Goal: Complete application form: Complete application form

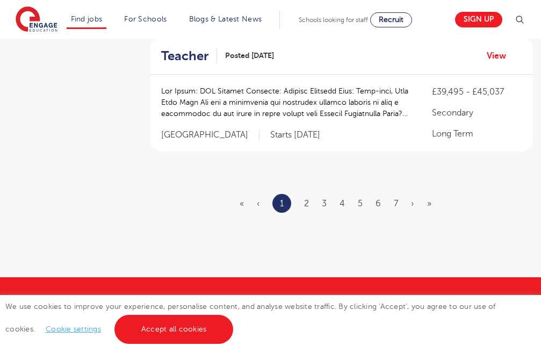
scroll to position [1343, 0]
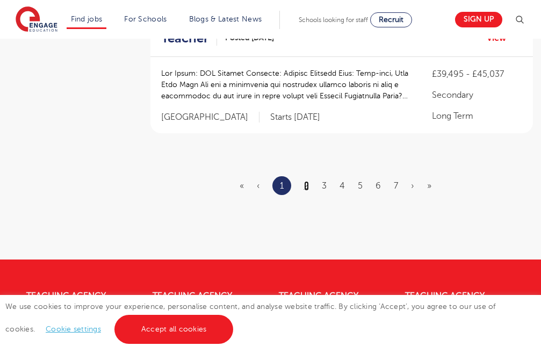
click at [306, 184] on link "2" at bounding box center [306, 186] width 5 height 10
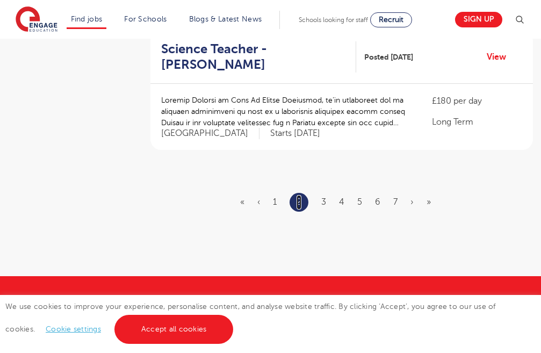
scroll to position [0, 0]
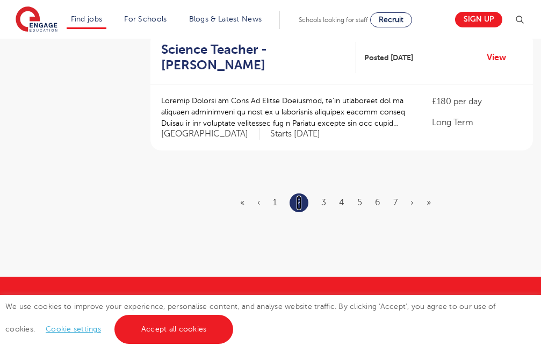
scroll to position [1343, 0]
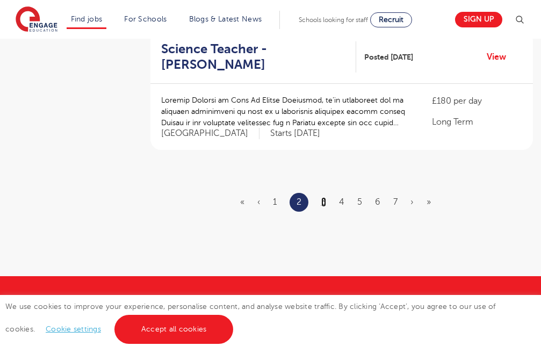
click at [323, 197] on link "3" at bounding box center [323, 202] width 5 height 10
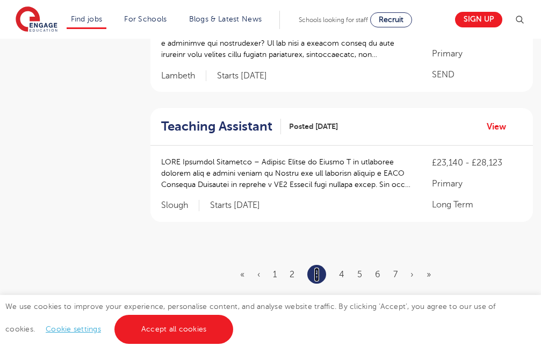
scroll to position [1290, 0]
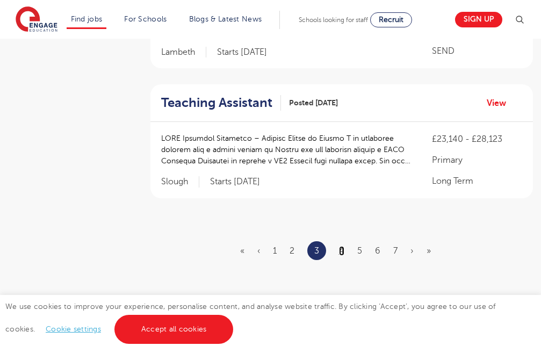
click at [341, 246] on link "4" at bounding box center [341, 251] width 5 height 10
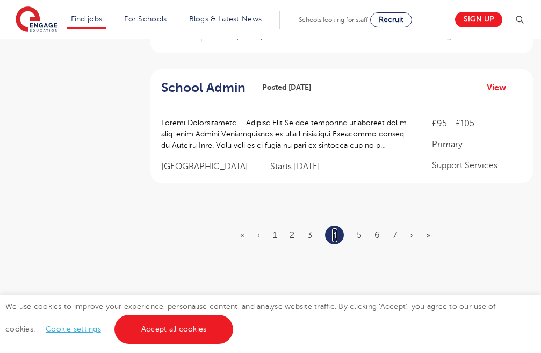
scroll to position [0, 0]
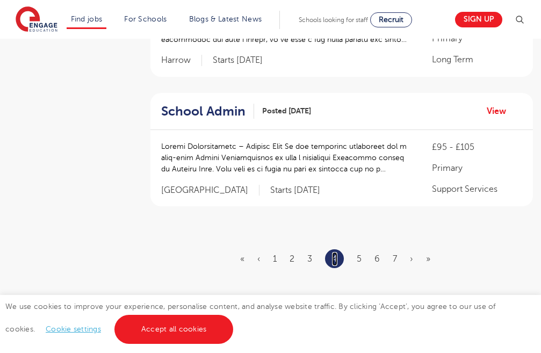
scroll to position [1290, 0]
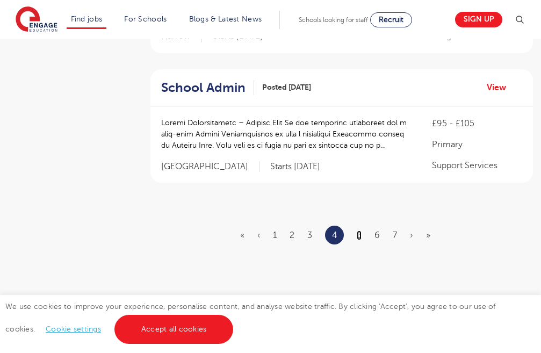
click at [358, 231] on link "5" at bounding box center [359, 236] width 5 height 10
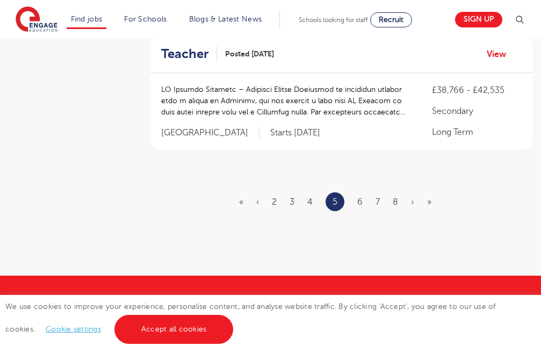
scroll to position [1343, 0]
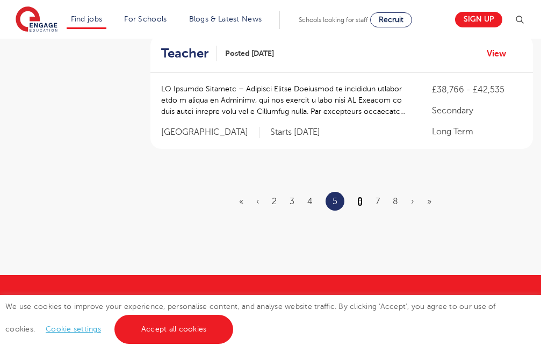
click at [359, 197] on link "6" at bounding box center [359, 202] width 5 height 10
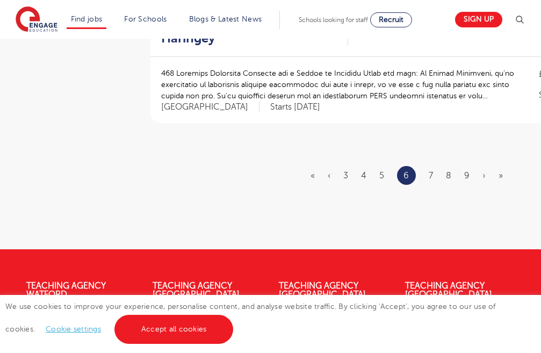
scroll to position [0, 0]
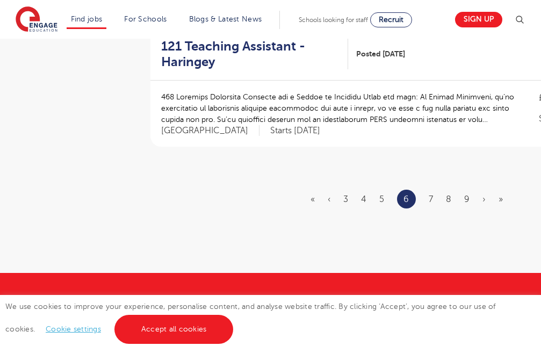
scroll to position [1343, 0]
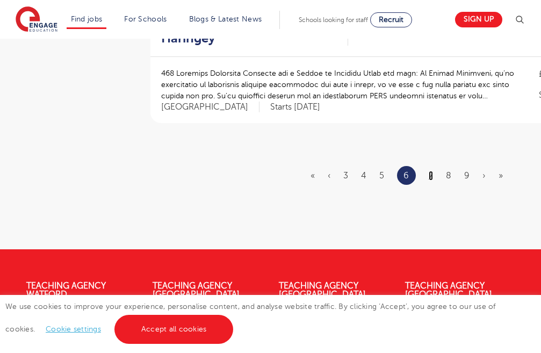
click at [430, 174] on link "7" at bounding box center [431, 176] width 4 height 10
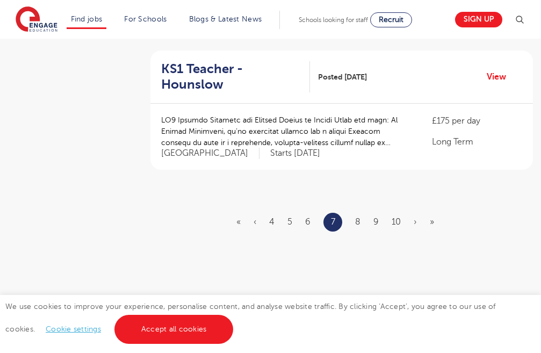
scroll to position [1343, 0]
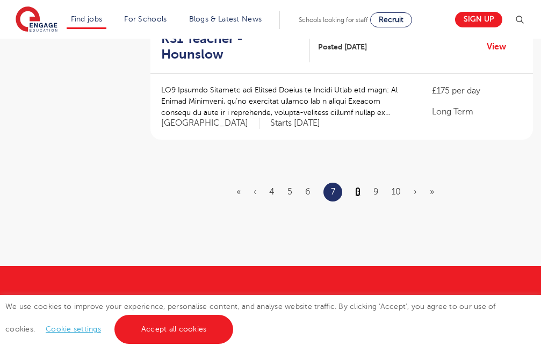
click at [356, 189] on link "8" at bounding box center [357, 192] width 5 height 10
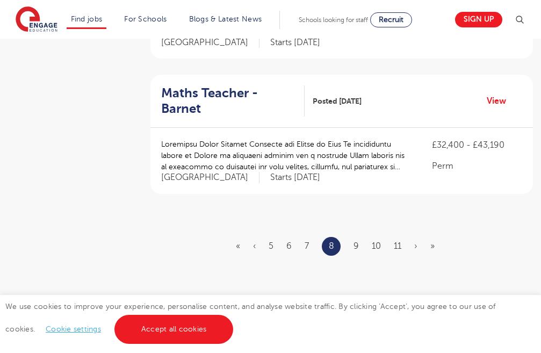
scroll to position [1290, 0]
click at [354, 241] on link "9" at bounding box center [356, 246] width 5 height 10
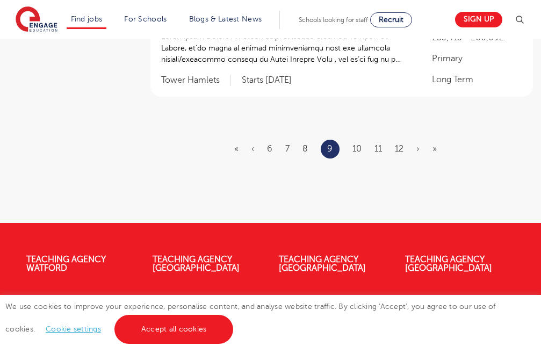
scroll to position [1397, 0]
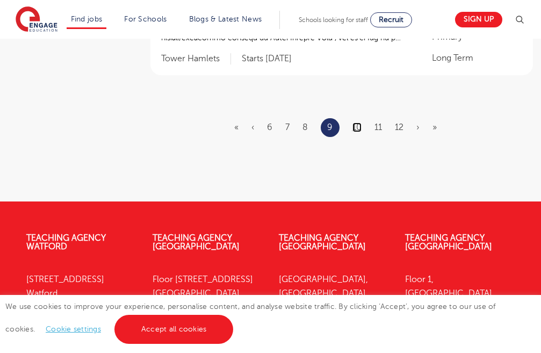
click at [354, 125] on link "10" at bounding box center [356, 128] width 9 height 10
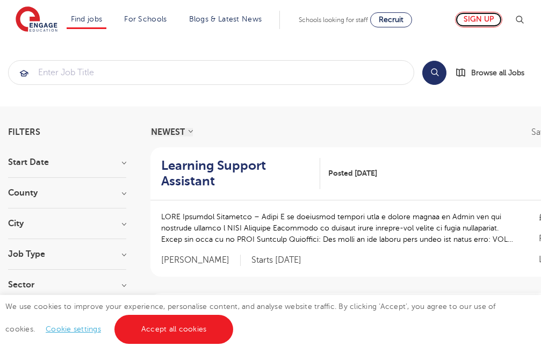
click at [487, 18] on link "Sign up" at bounding box center [478, 20] width 47 height 16
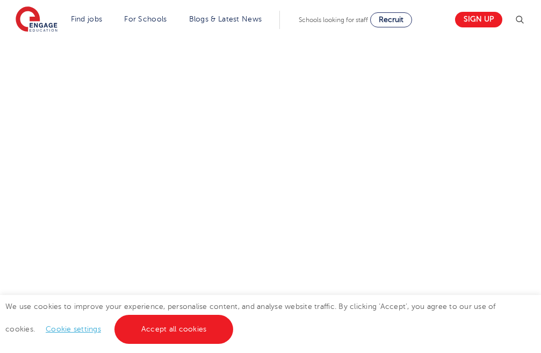
scroll to position [591, 0]
click at [416, 211] on div "Let us know more about you!" at bounding box center [270, 77] width 521 height 582
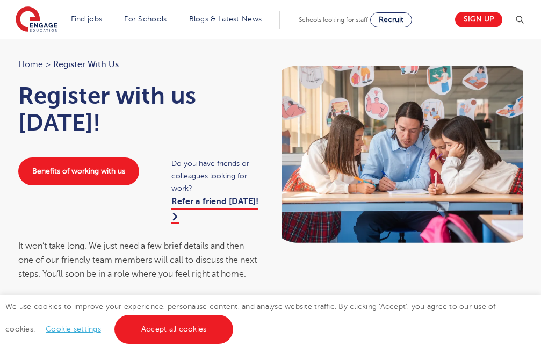
scroll to position [0, 0]
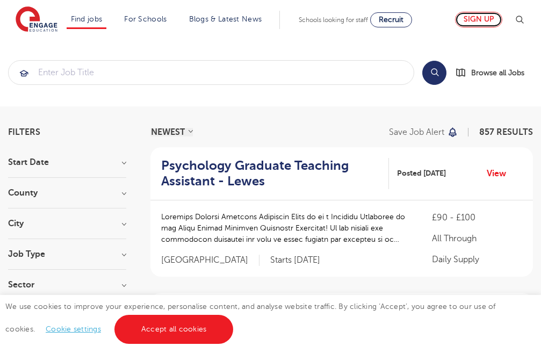
click at [485, 16] on link "Sign up" at bounding box center [478, 20] width 47 height 16
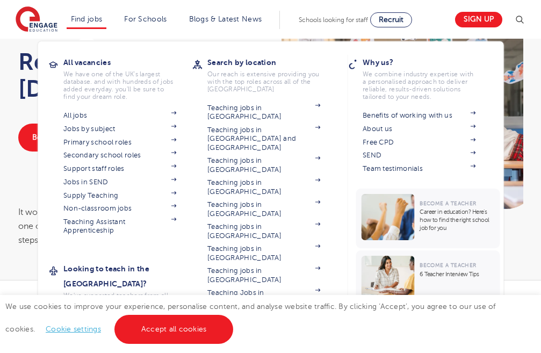
scroll to position [54, 0]
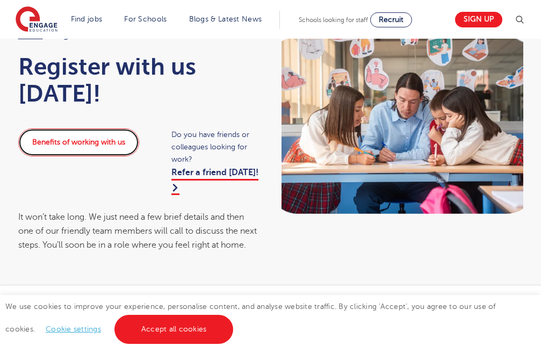
click at [50, 142] on link "Benefits of working with us" at bounding box center [78, 142] width 121 height 28
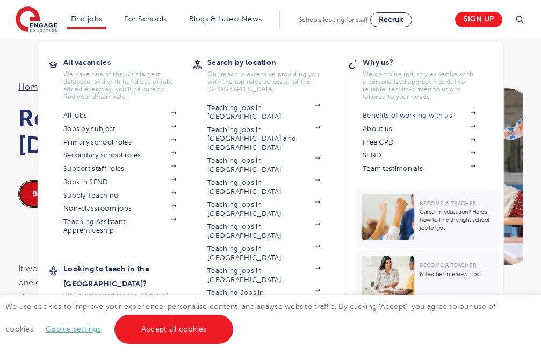
scroll to position [0, 0]
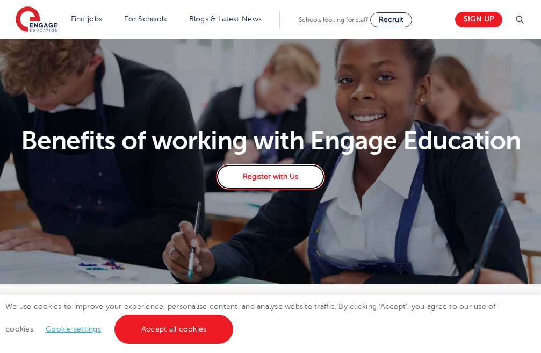
click at [268, 174] on link "Register with Us" at bounding box center [270, 177] width 109 height 26
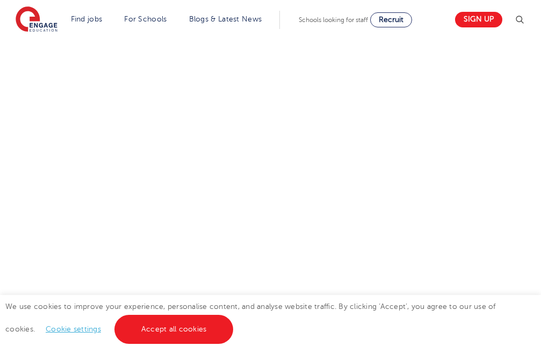
scroll to position [460, 0]
click at [407, 161] on div "Let us know more about you!" at bounding box center [270, 200] width 521 height 567
click at [464, 198] on div "Let us know more about you!" at bounding box center [270, 200] width 521 height 567
click at [401, 166] on div "Let us know more about you!" at bounding box center [270, 64] width 521 height 617
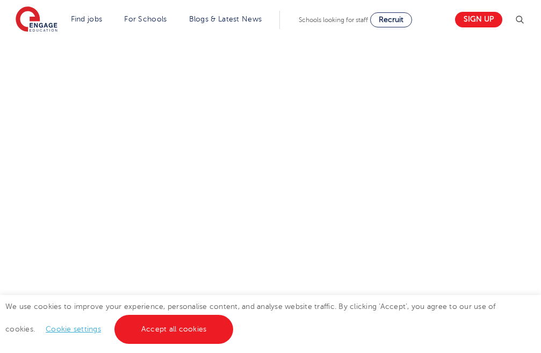
click at [446, 179] on div "Let us know more about you!" at bounding box center [270, 64] width 521 height 617
click at [416, 196] on div "Let us know more about you!" at bounding box center [270, 205] width 521 height 467
click at [467, 241] on div "Let us know more about you!" at bounding box center [270, 205] width 521 height 467
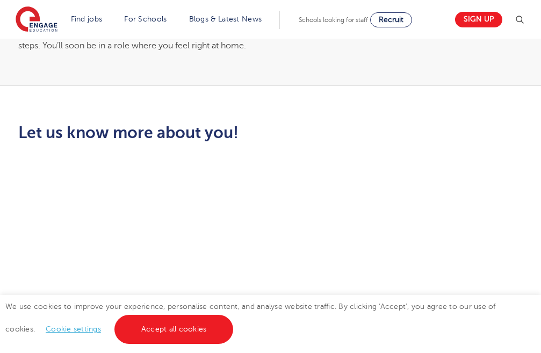
scroll to position [239, 0]
